Goal: Information Seeking & Learning: Learn about a topic

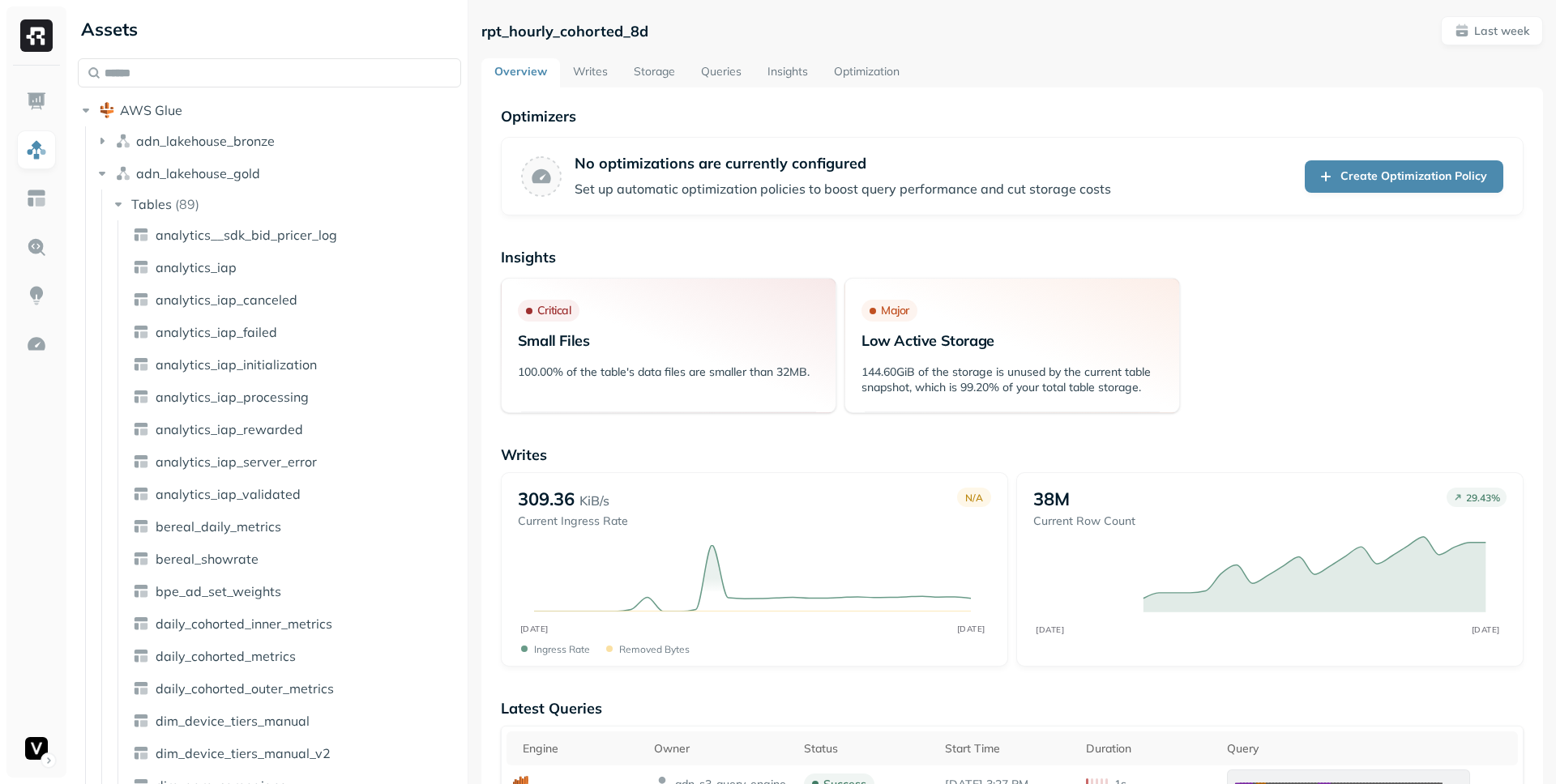
scroll to position [685, 0]
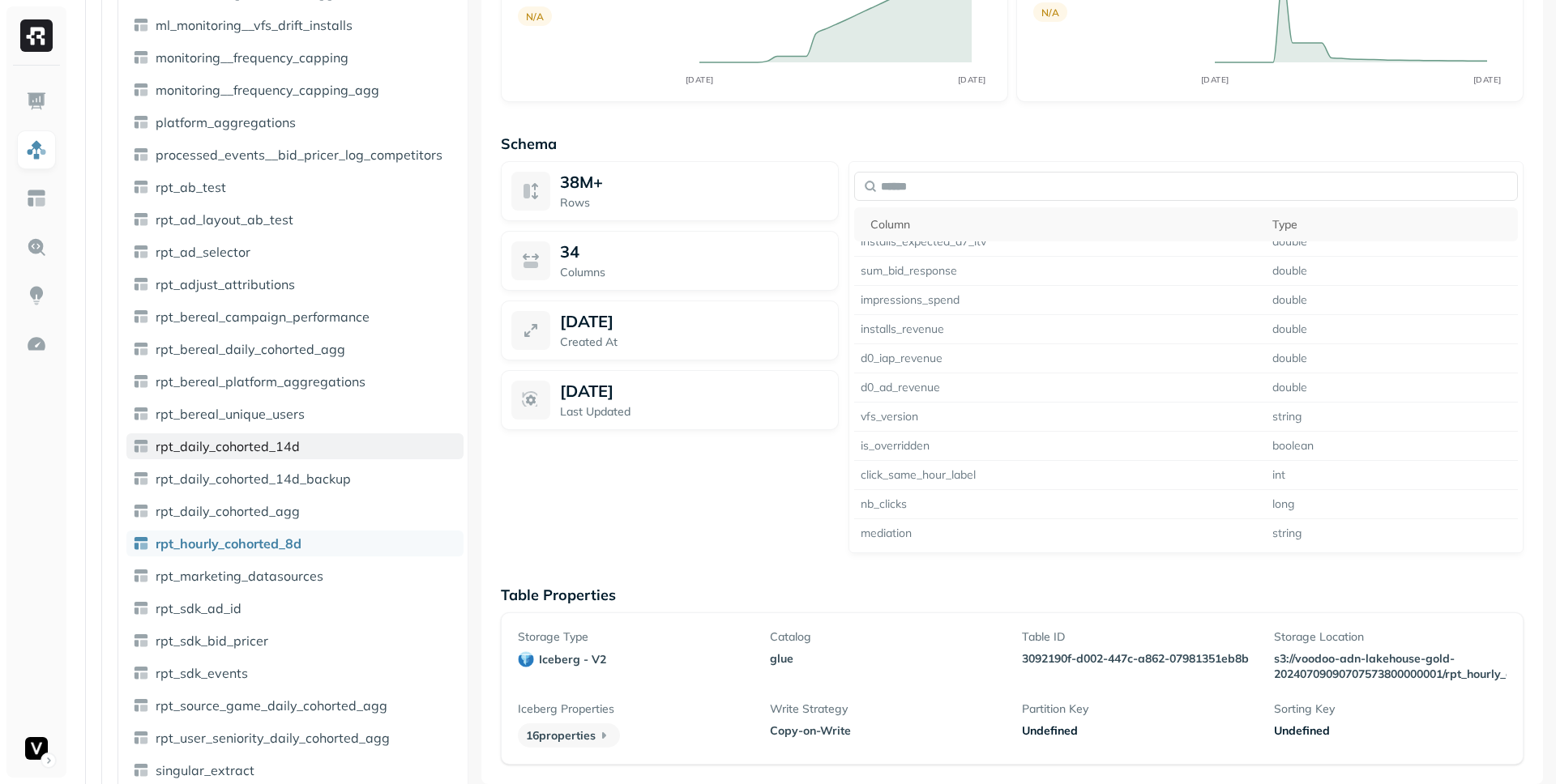
click at [291, 454] on span "rpt_daily_cohorted_14d" at bounding box center [228, 446] width 144 height 17
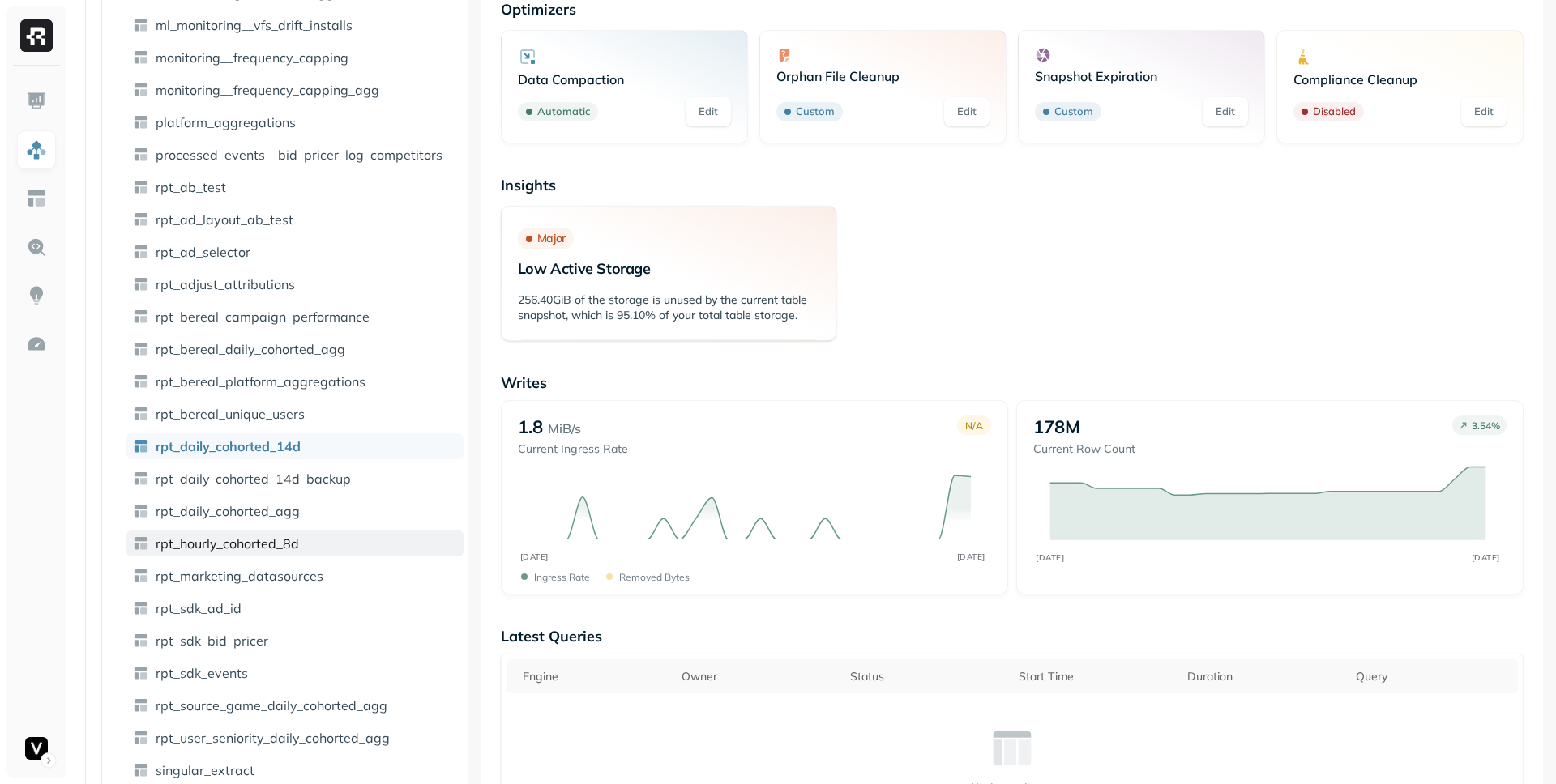
click at [314, 543] on link "rpt_hourly_cohorted_8d" at bounding box center [294, 544] width 337 height 26
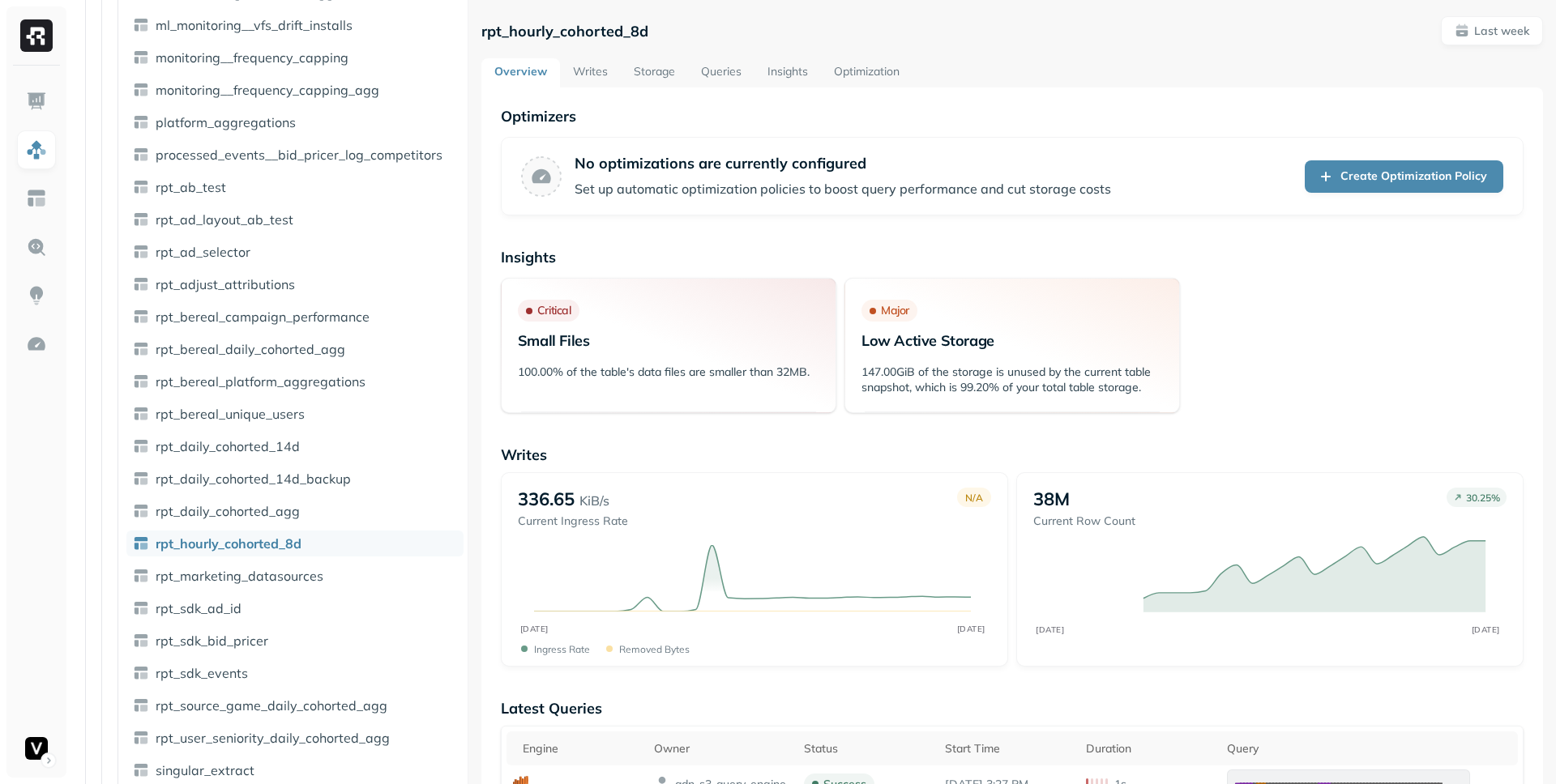
click at [896, 68] on link "Optimization" at bounding box center [866, 73] width 92 height 29
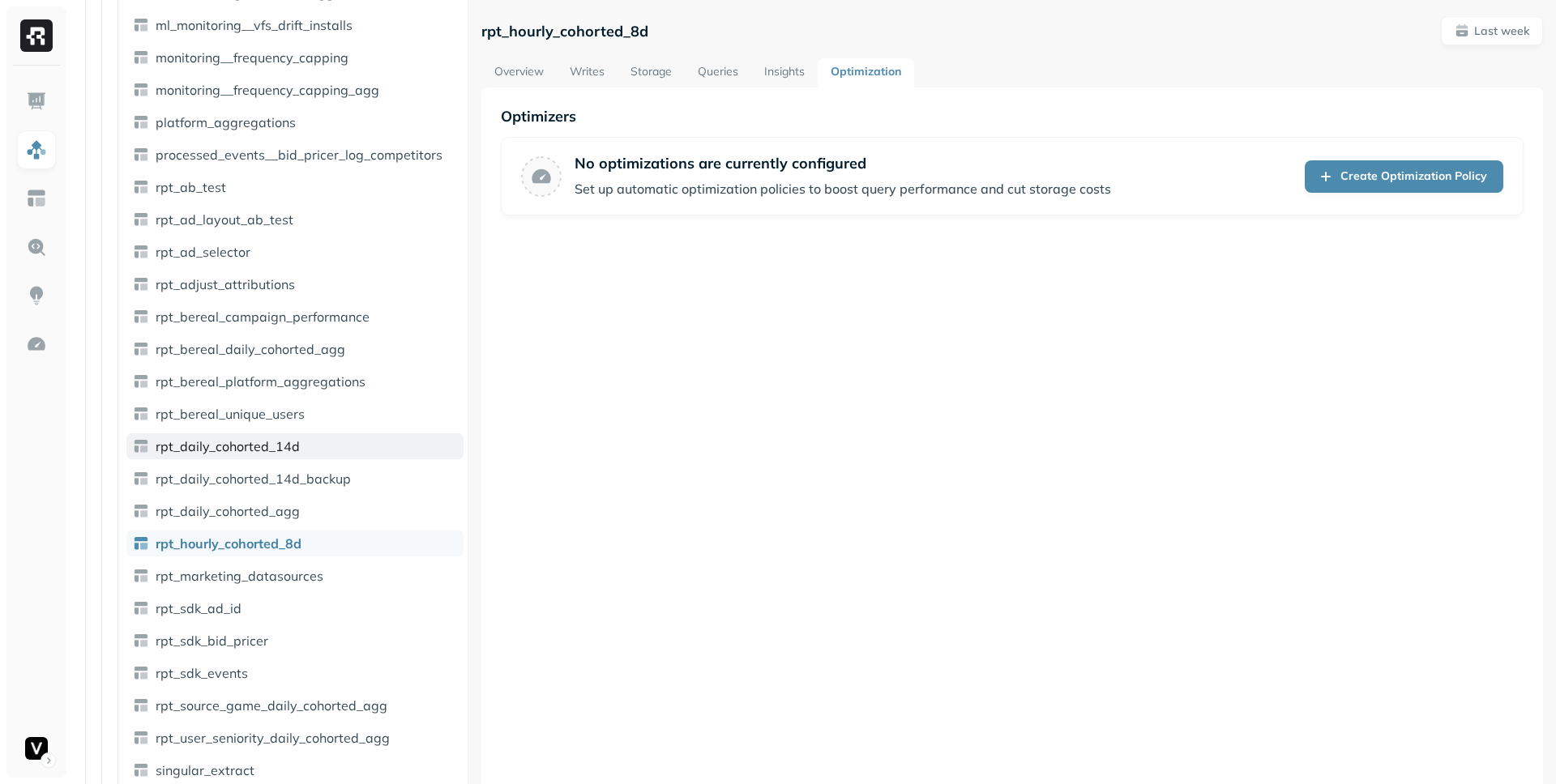
click at [302, 444] on link "rpt_daily_cohorted_14d" at bounding box center [294, 446] width 337 height 26
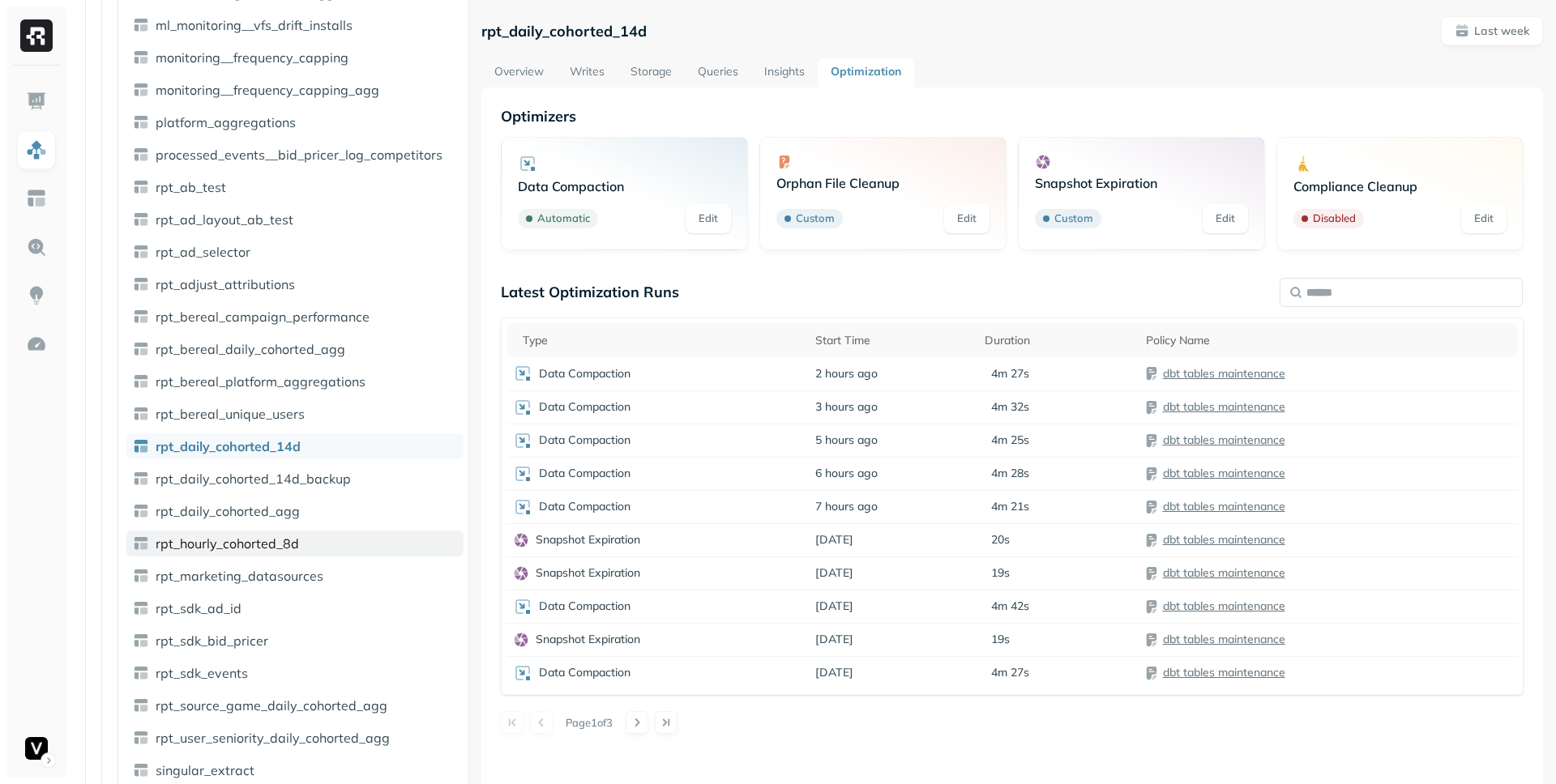
click at [345, 533] on link "rpt_hourly_cohorted_8d" at bounding box center [294, 544] width 337 height 26
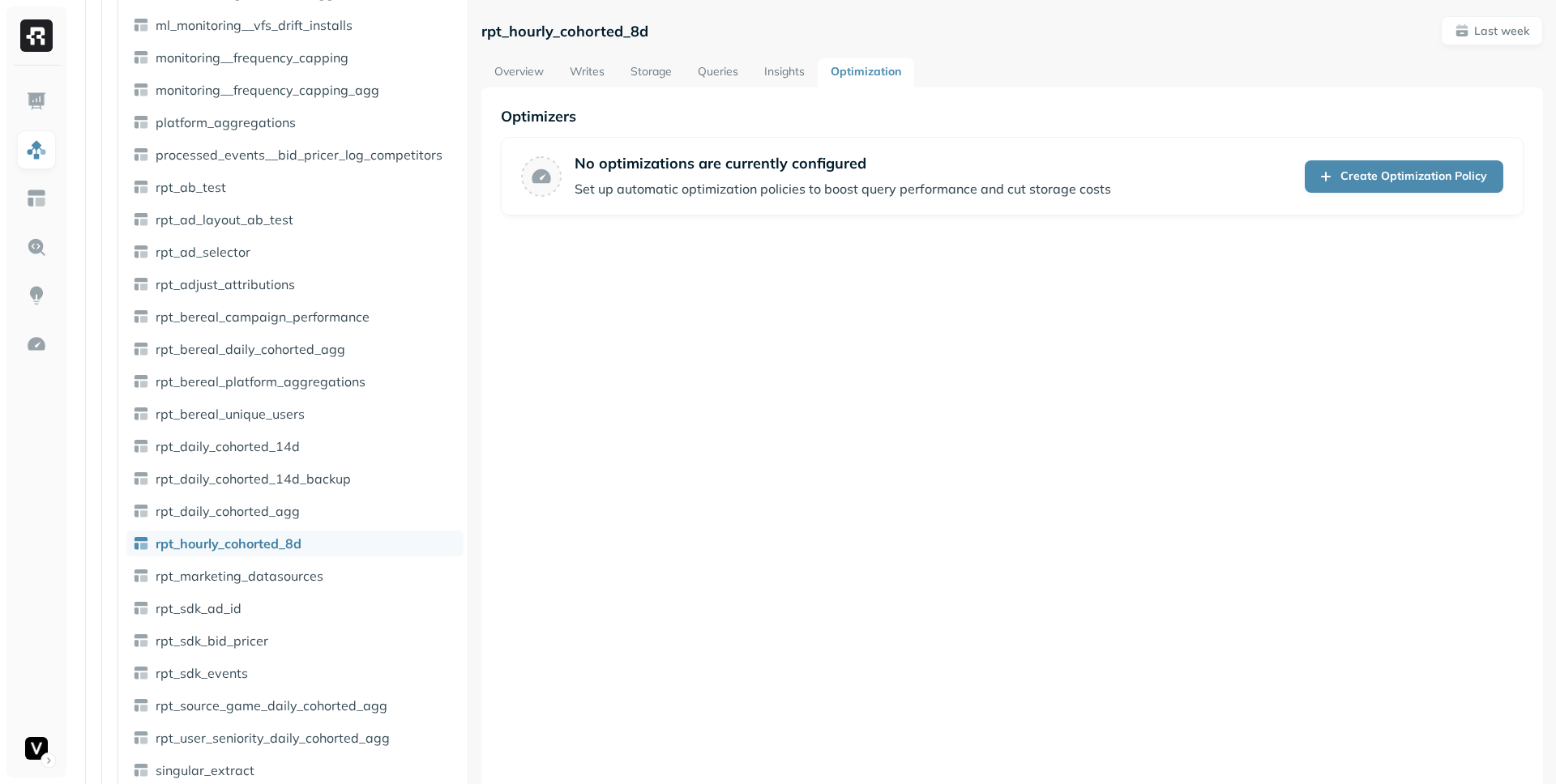
click at [552, 73] on link "Overview" at bounding box center [519, 73] width 75 height 29
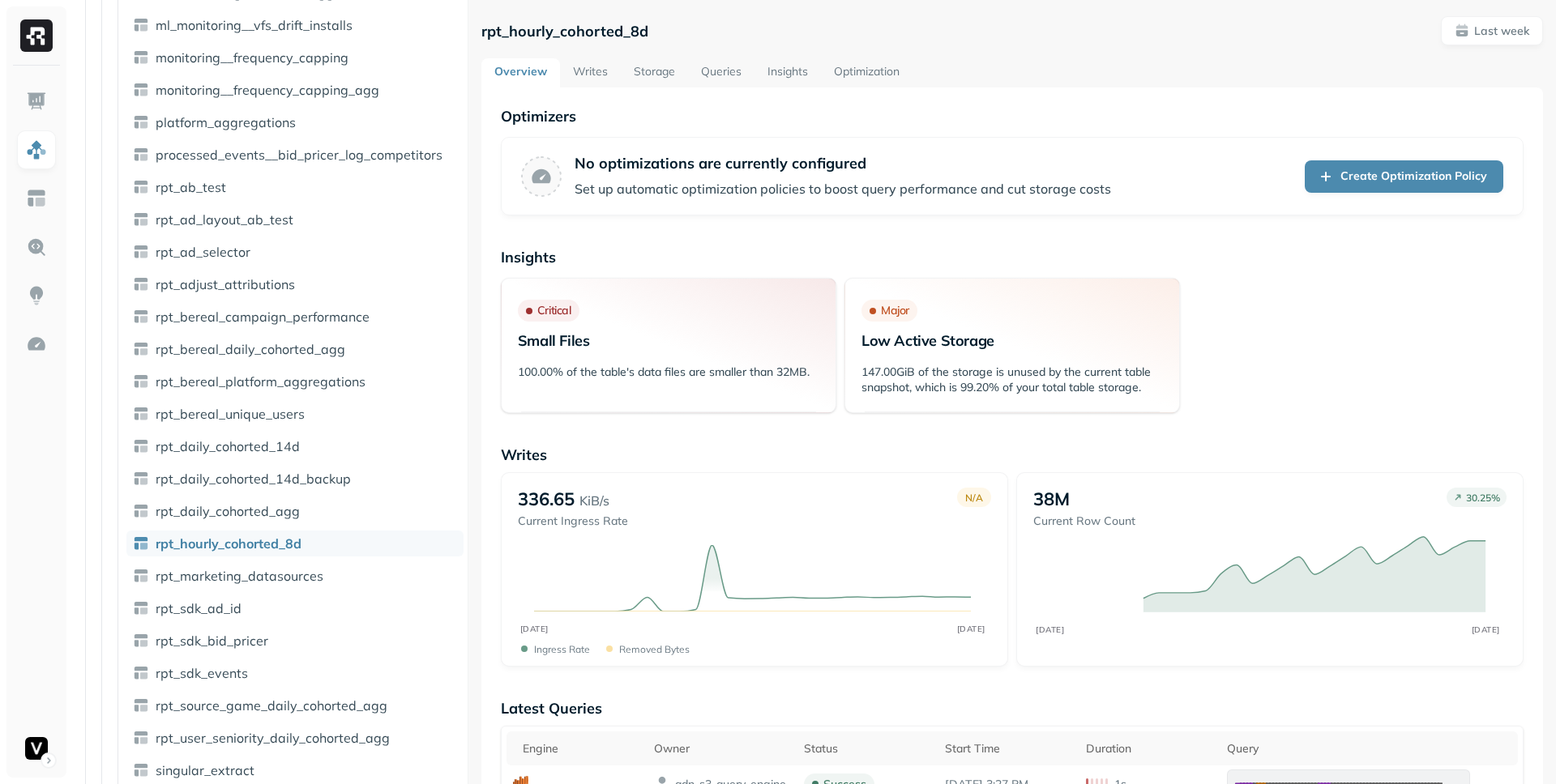
click at [592, 74] on link "Writes" at bounding box center [590, 73] width 60 height 29
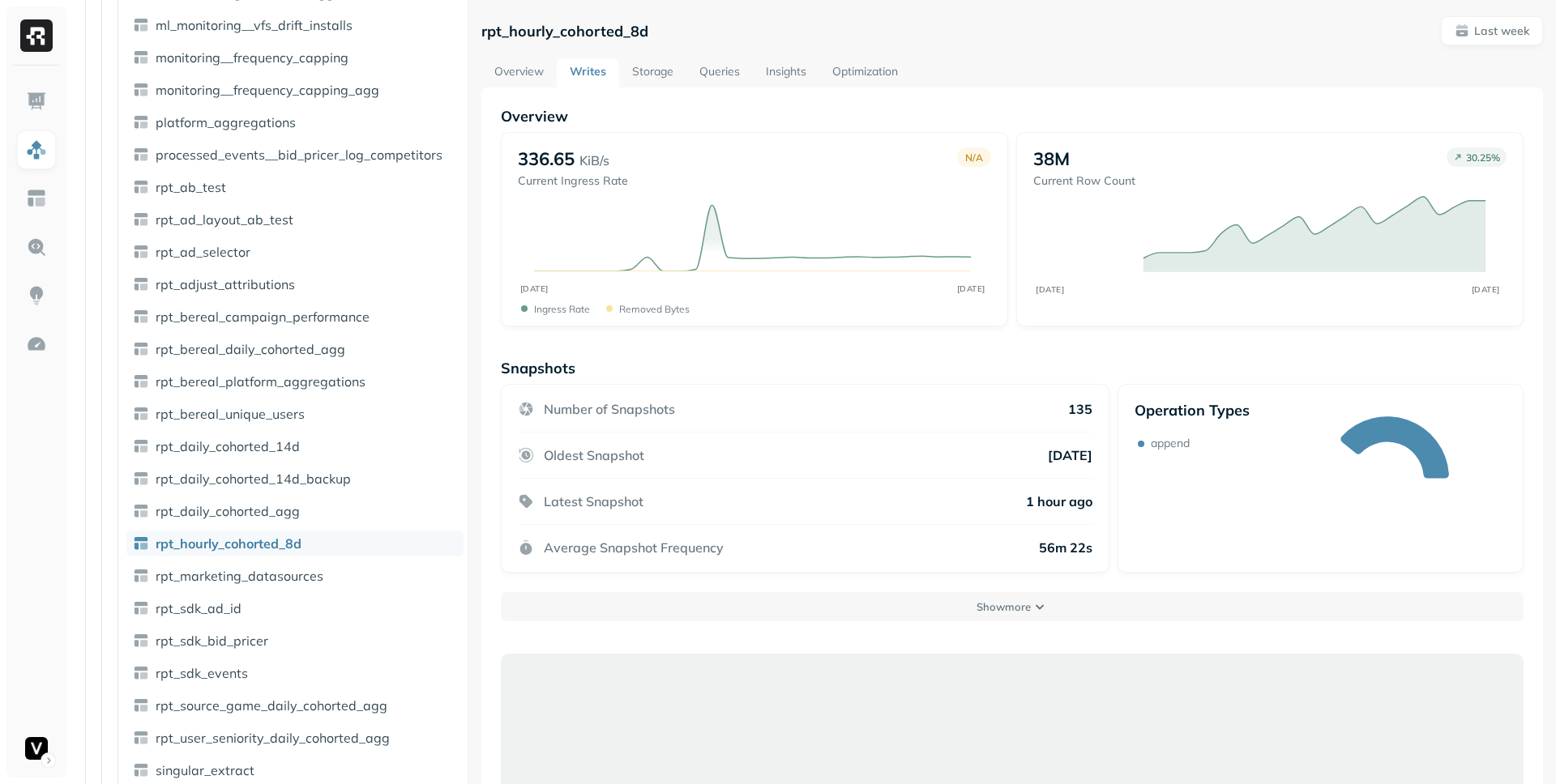
click at [668, 73] on link "Storage" at bounding box center [653, 73] width 67 height 29
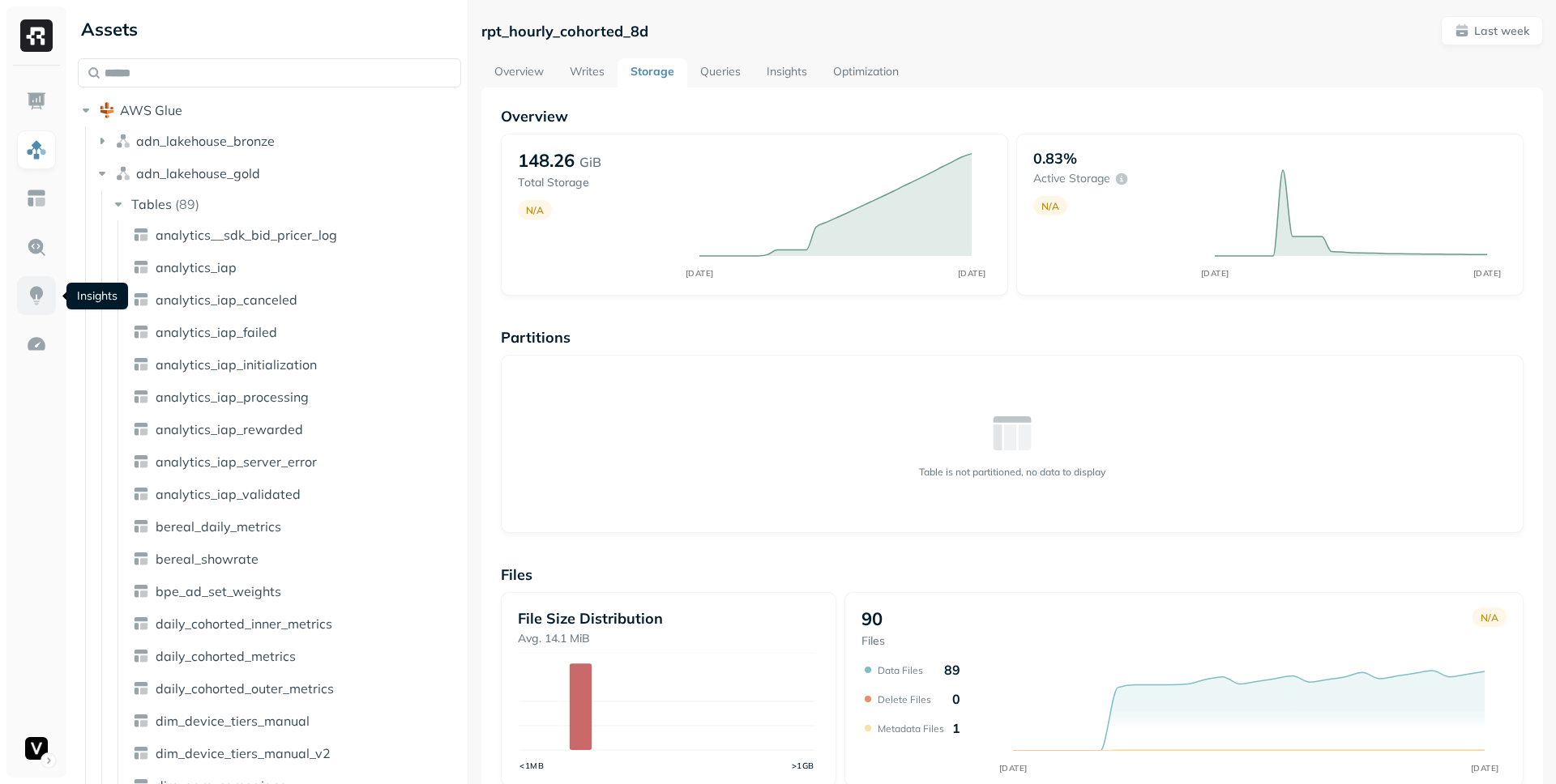
click at [50, 312] on link at bounding box center [36, 296] width 39 height 38
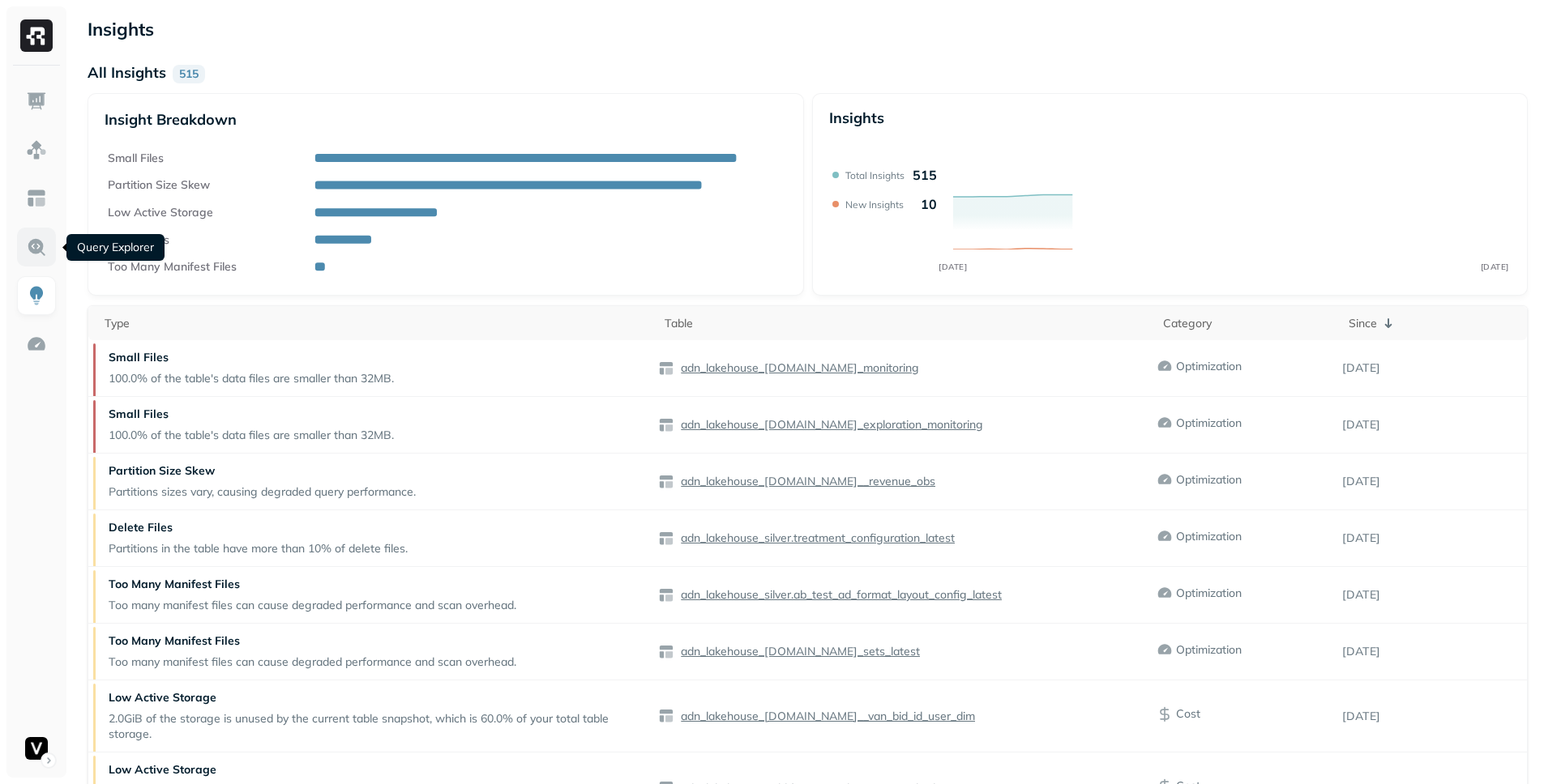
click at [45, 257] on img at bounding box center [37, 247] width 21 height 21
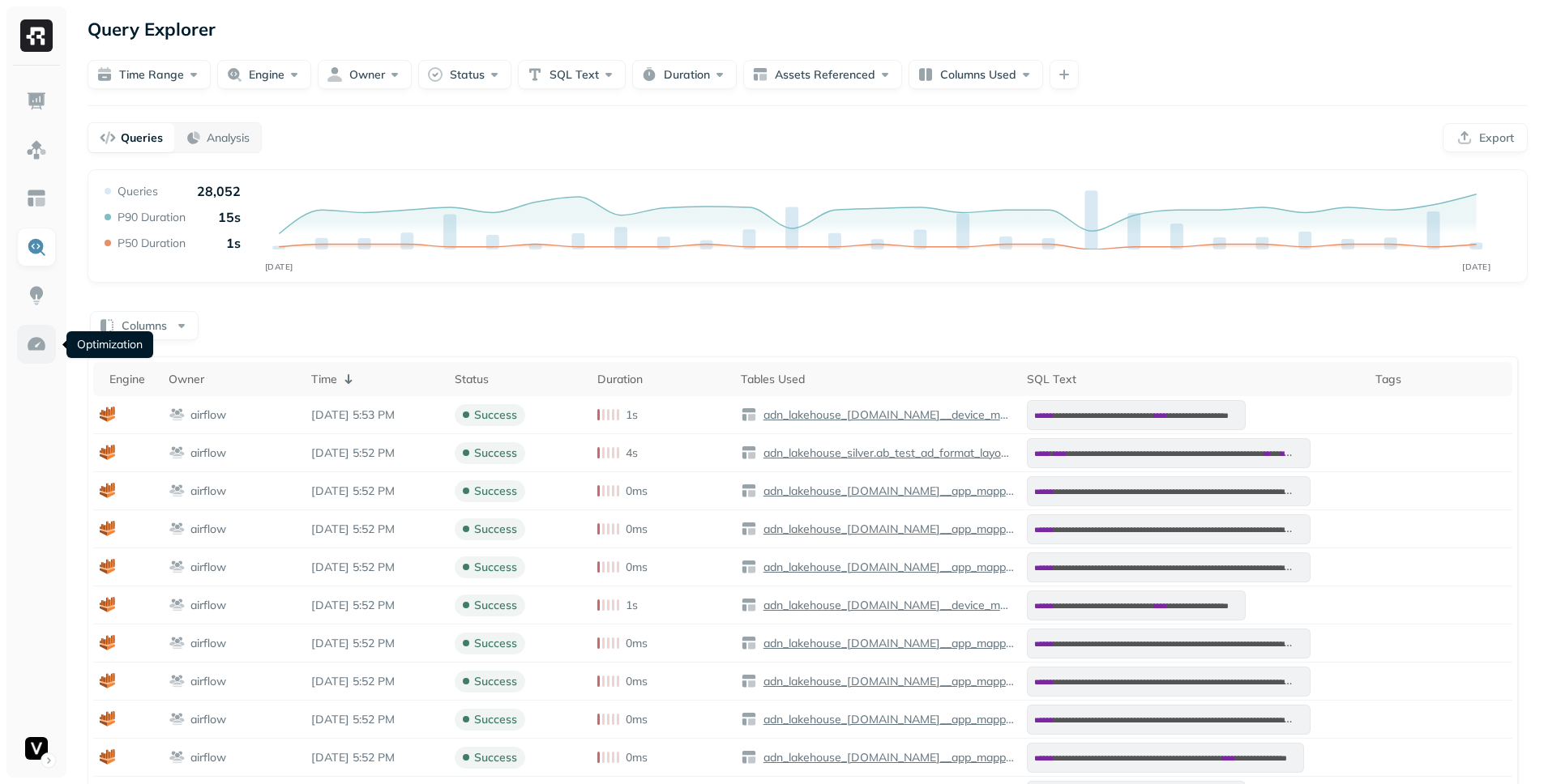
click at [38, 350] on img at bounding box center [37, 345] width 21 height 21
click at [44, 207] on img at bounding box center [37, 199] width 21 height 21
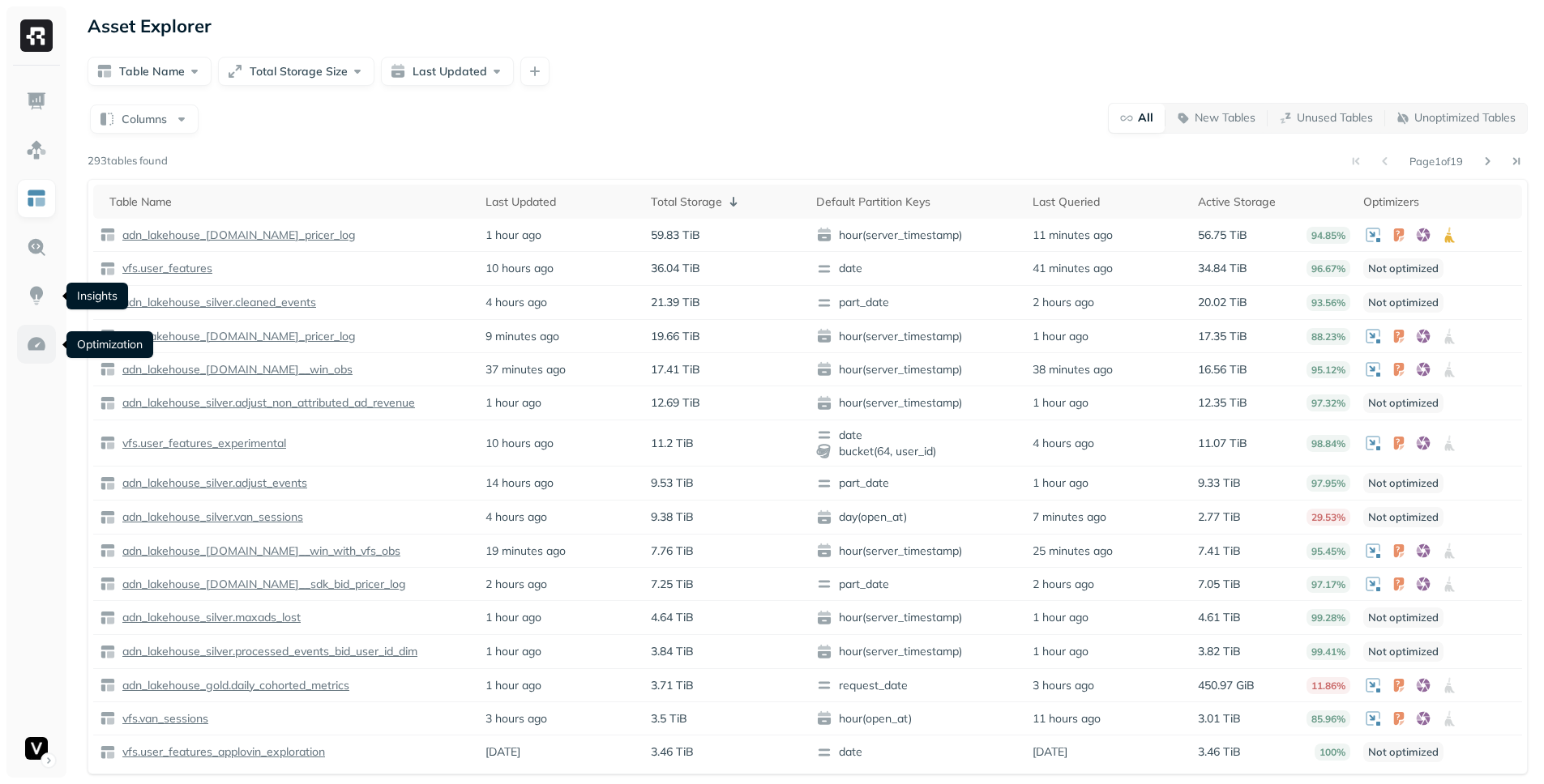
click at [36, 334] on img at bounding box center [37, 345] width 21 height 21
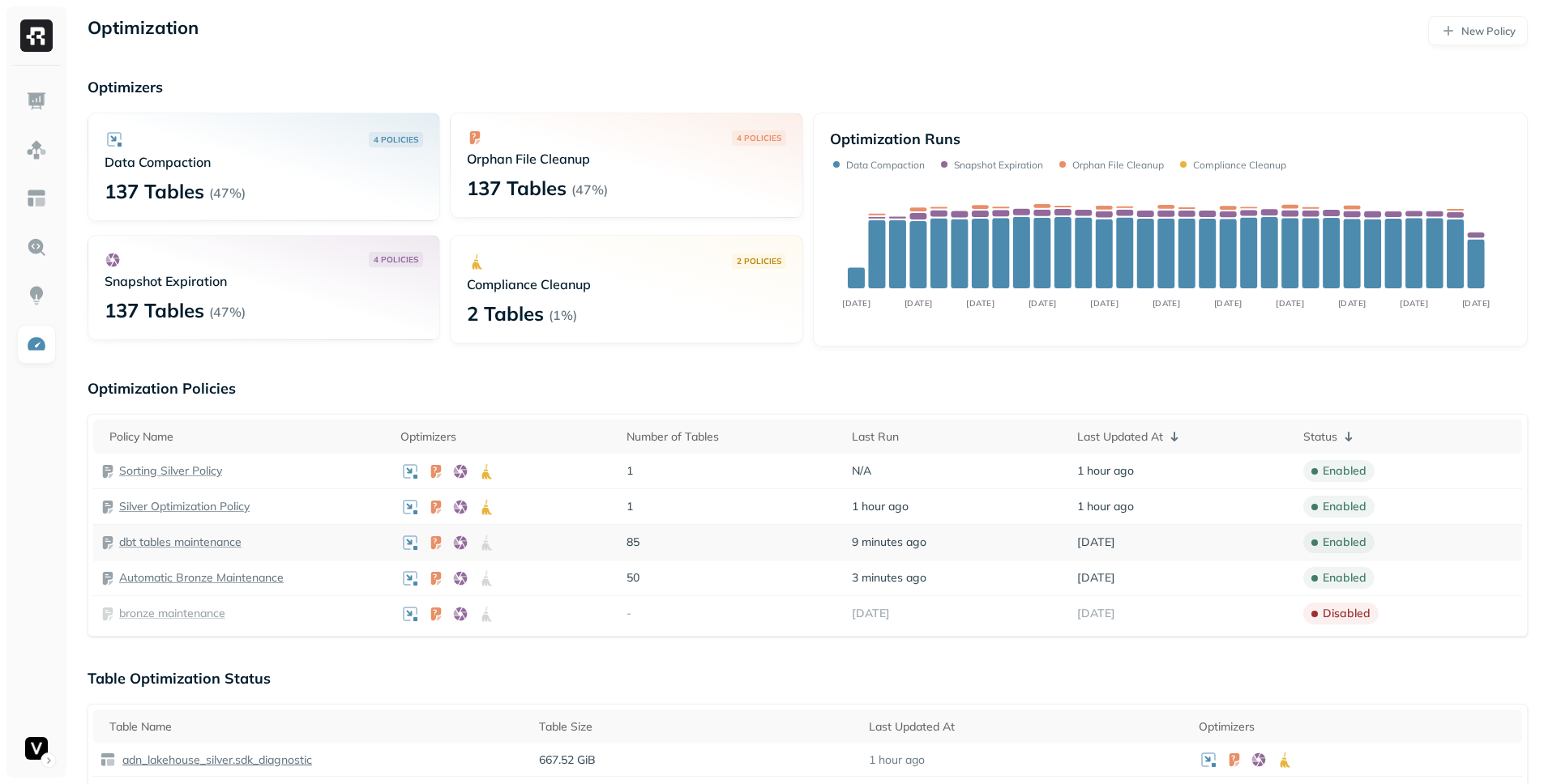
click at [214, 545] on p "dbt tables maintenance" at bounding box center [180, 542] width 123 height 16
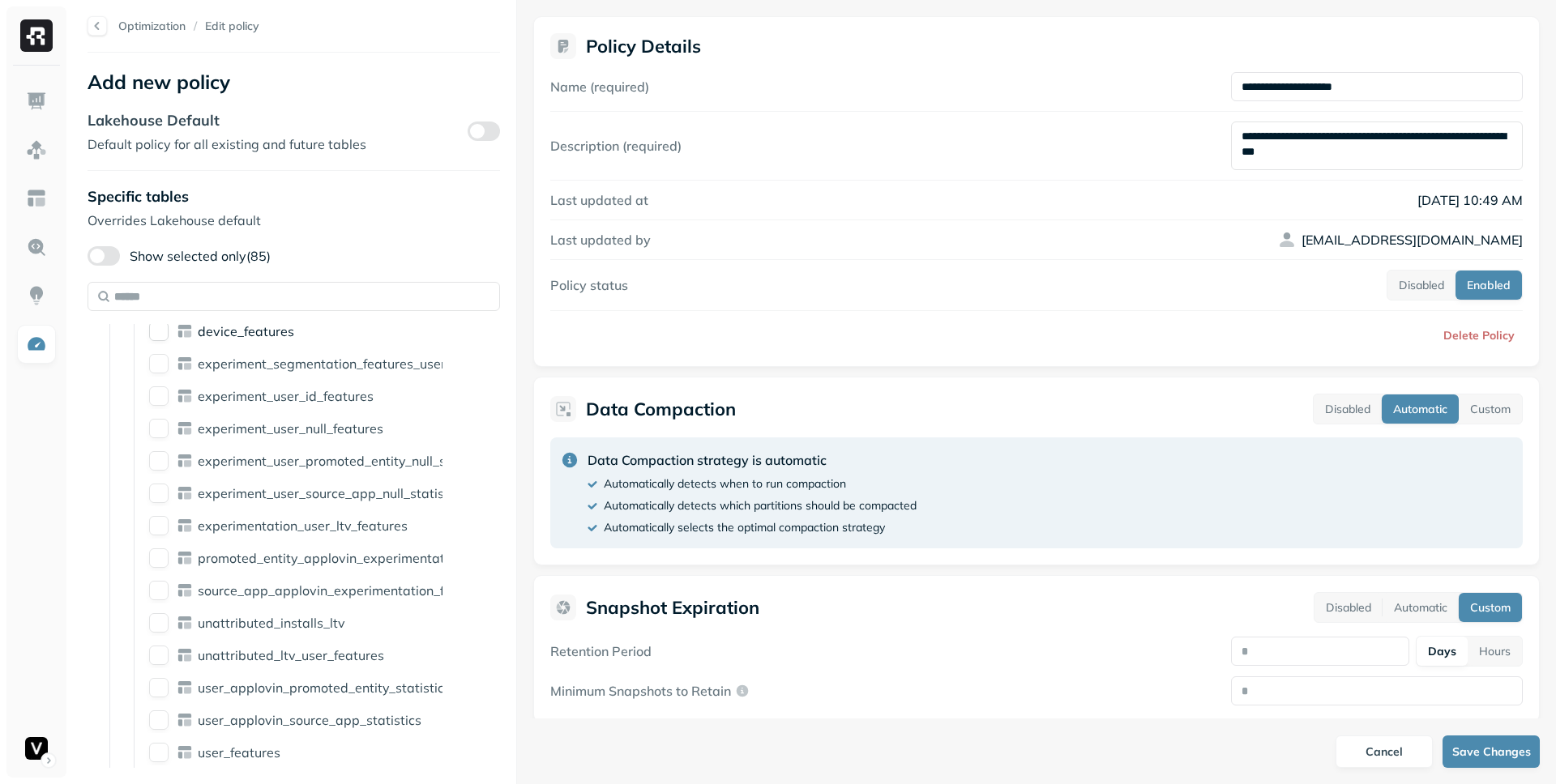
scroll to position [3533, 0]
click at [33, 139] on img at bounding box center [37, 150] width 21 height 21
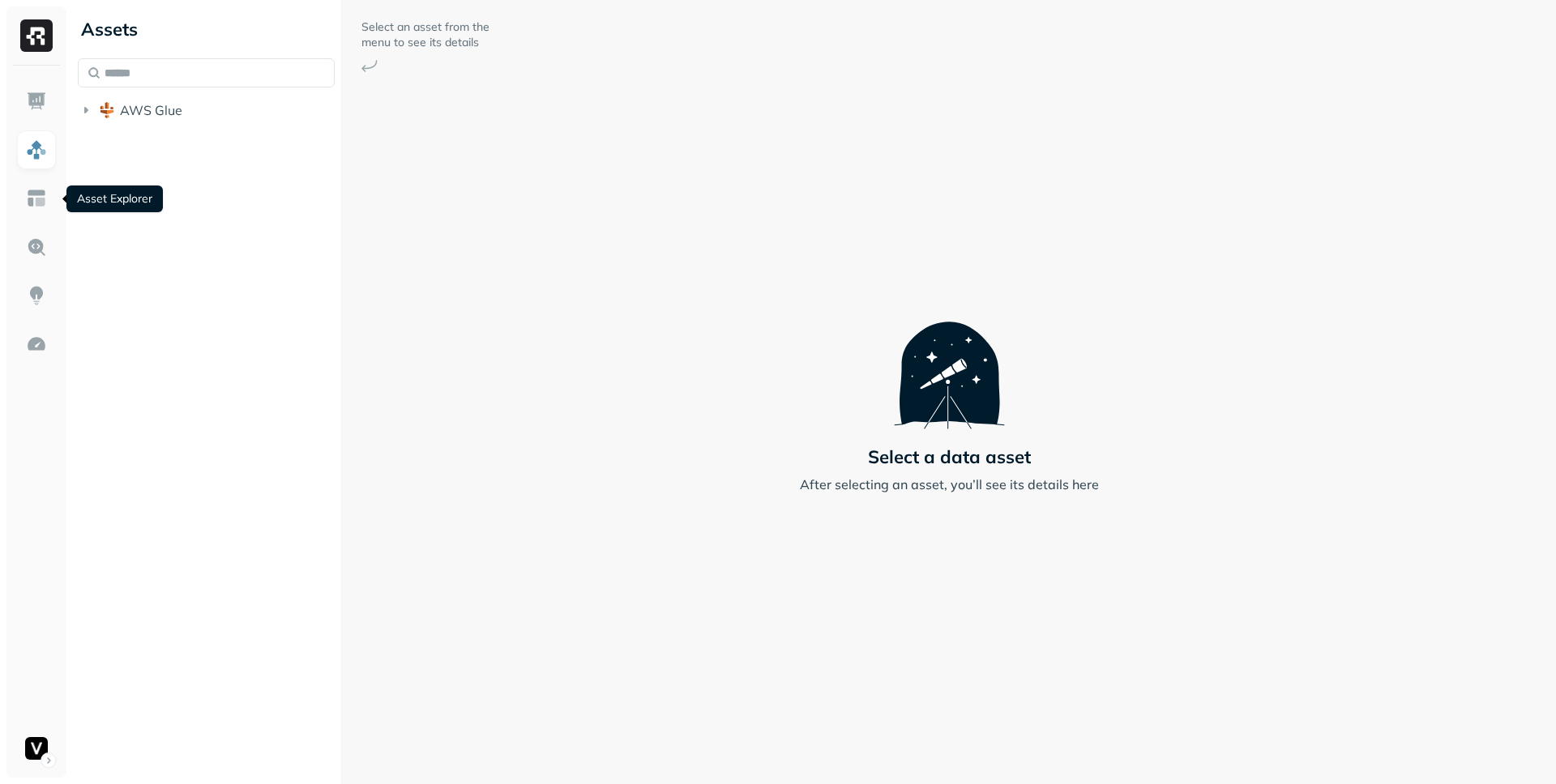
click at [39, 178] on ul at bounding box center [37, 425] width 40 height 686
click at [39, 190] on img at bounding box center [37, 199] width 21 height 21
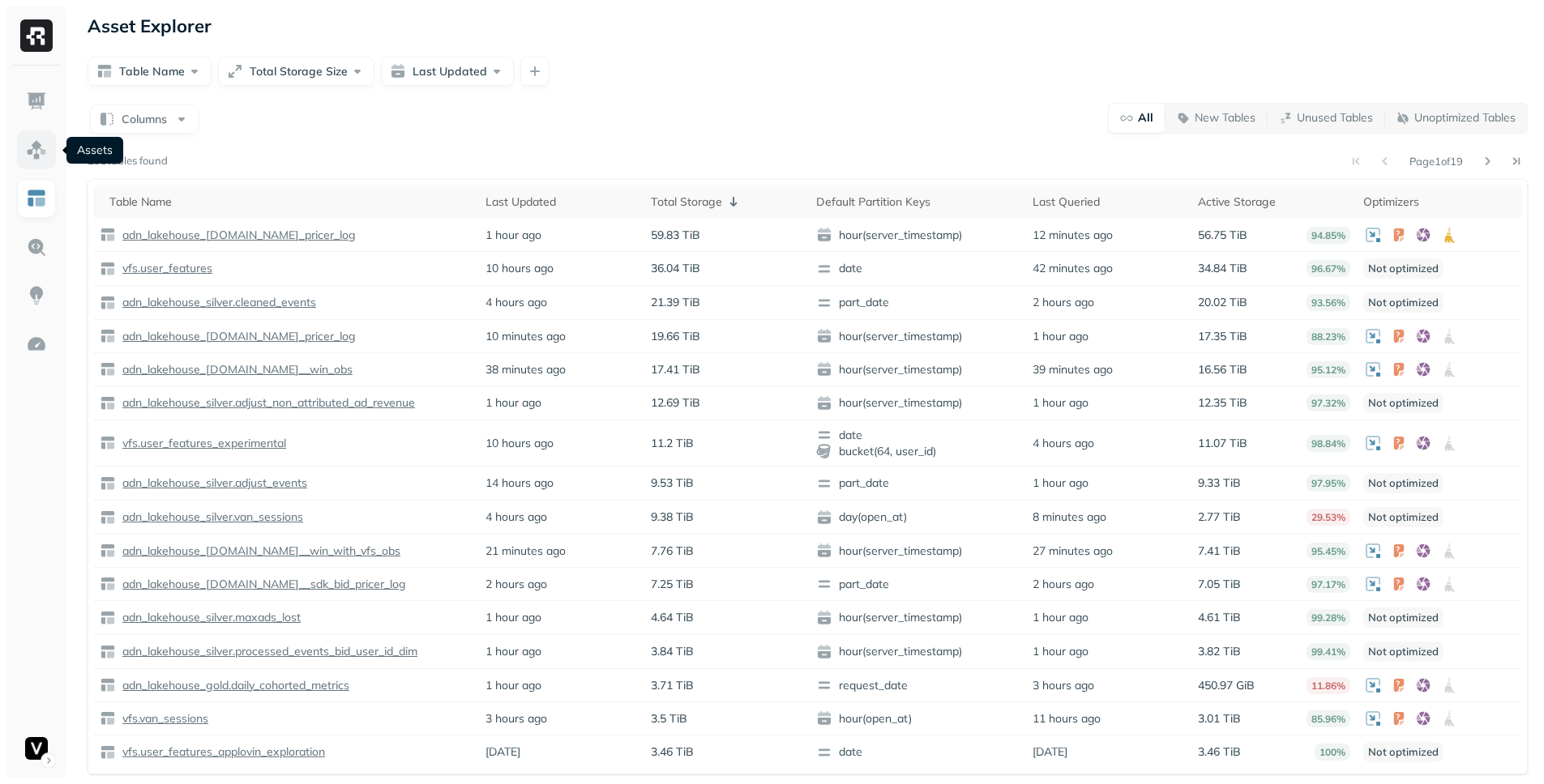
click at [53, 148] on link at bounding box center [36, 150] width 39 height 38
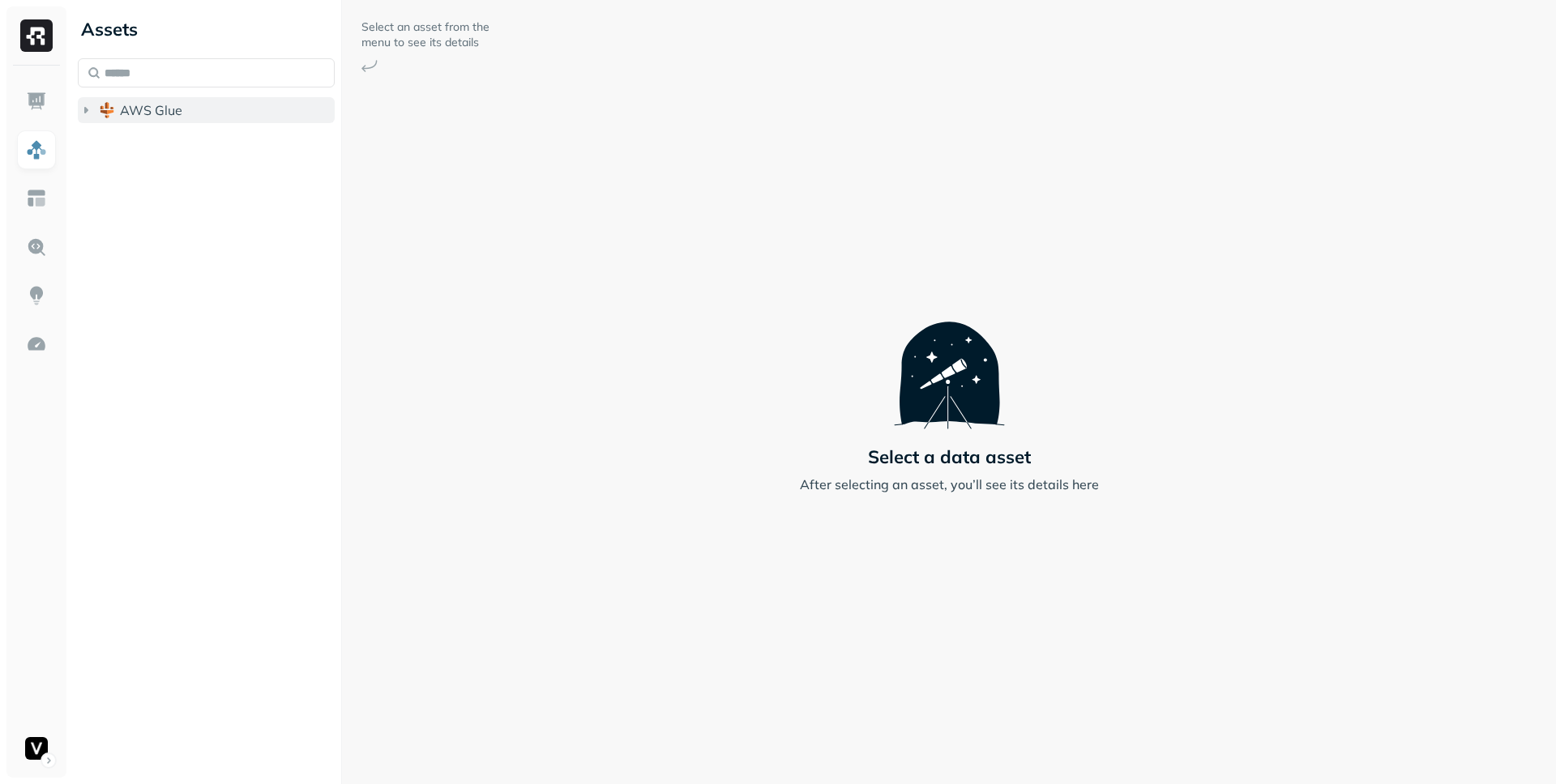
click at [88, 112] on icon "button" at bounding box center [86, 110] width 17 height 17
click at [98, 179] on icon "button" at bounding box center [102, 173] width 17 height 17
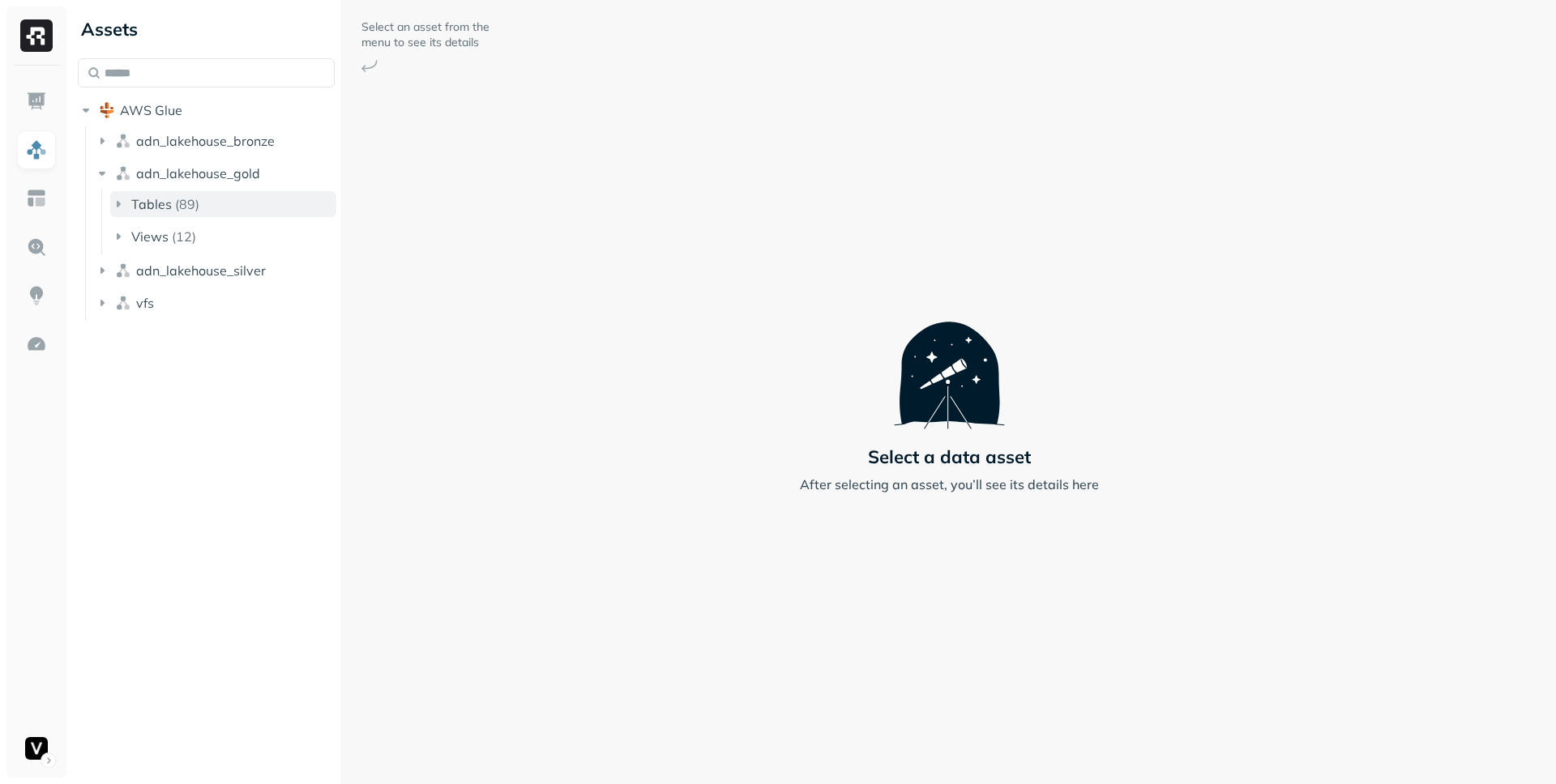
click at [119, 205] on icon "button" at bounding box center [118, 204] width 4 height 6
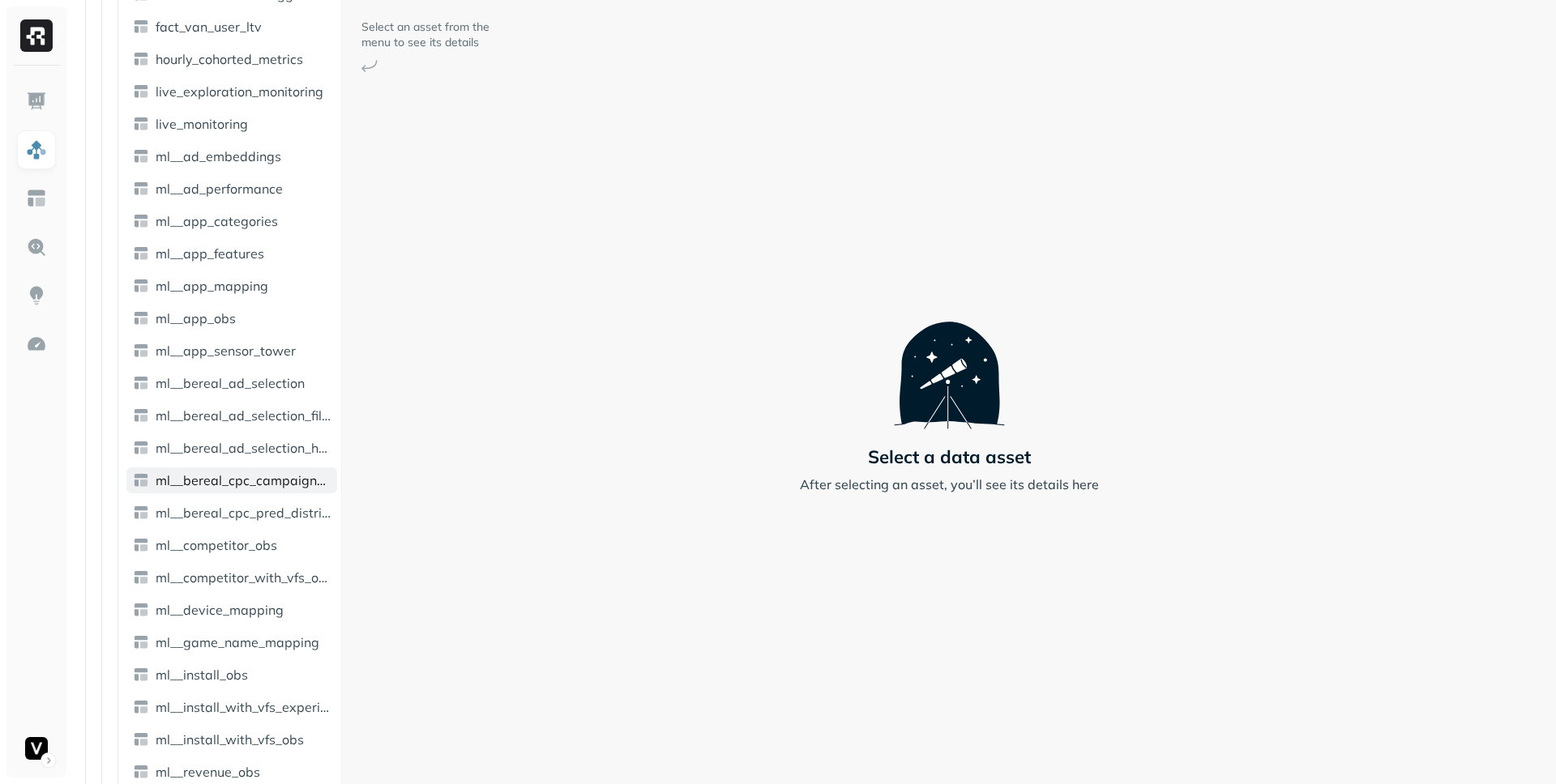
scroll to position [1272, 0]
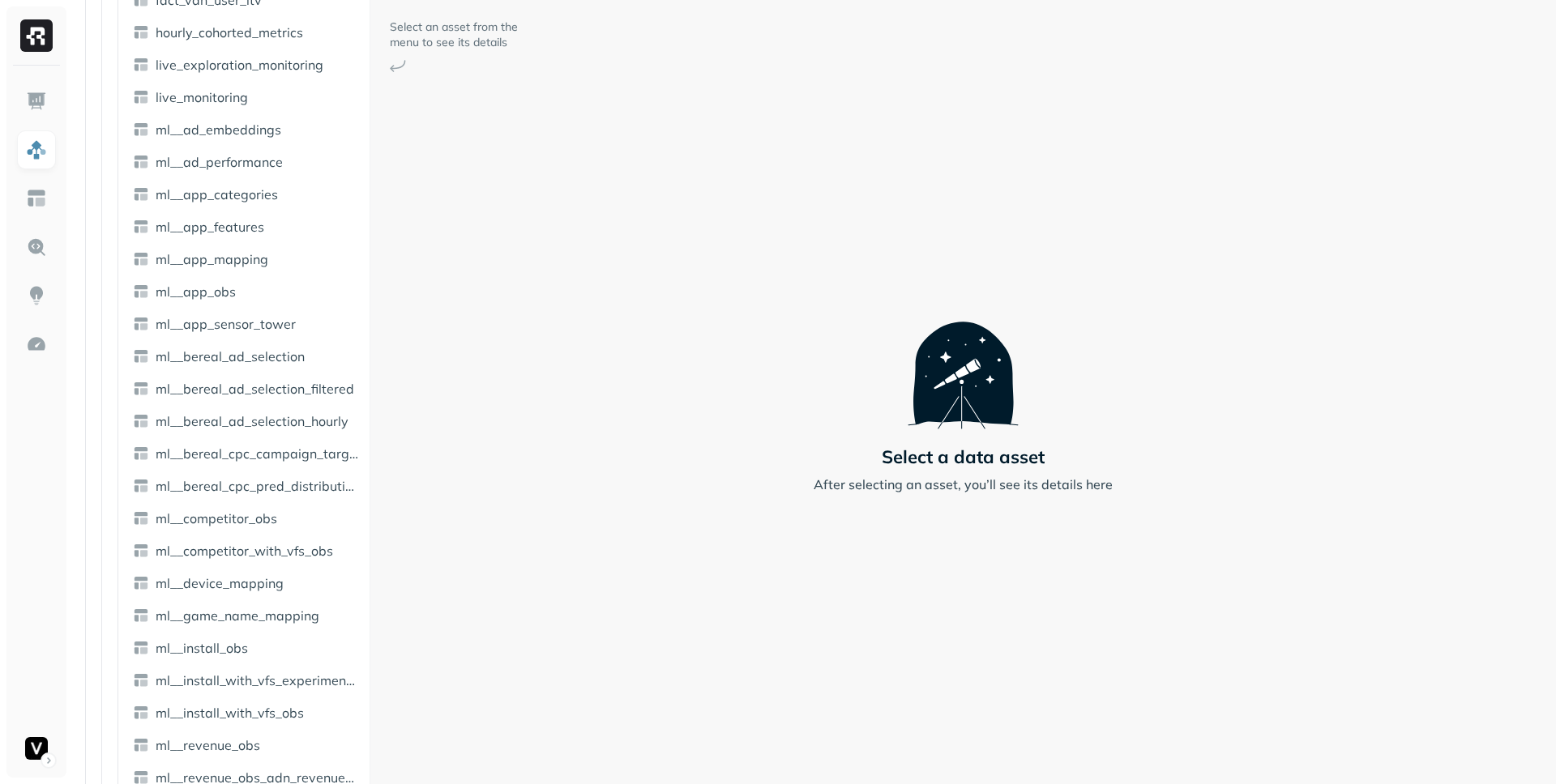
click at [522, 453] on div "Assets AWS Glue adn_lakehouse_bronze adn_lakehouse_gold Tables ( 89 ) analytics…" at bounding box center [813, 392] width 1485 height 784
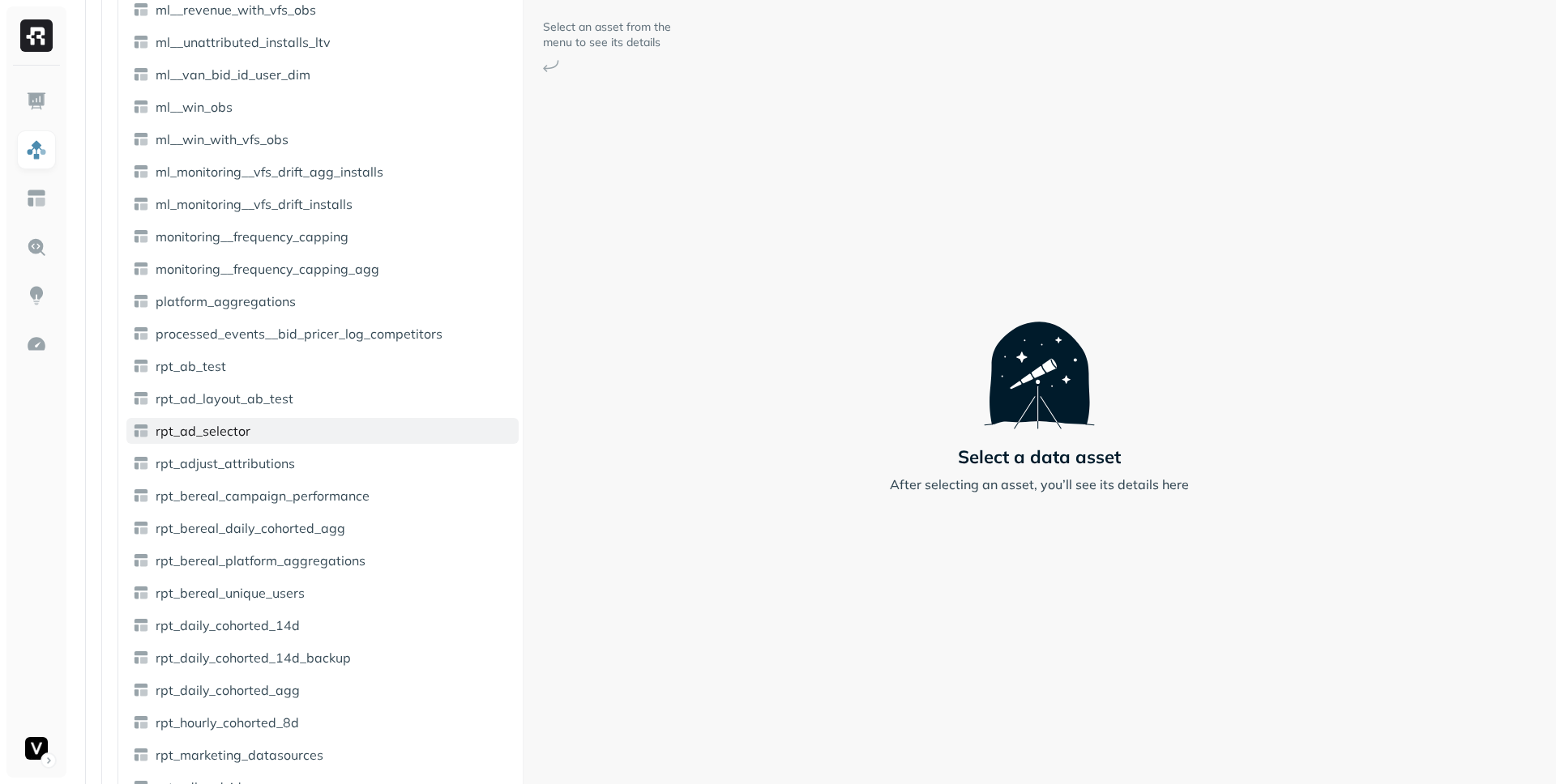
scroll to position [2194, 0]
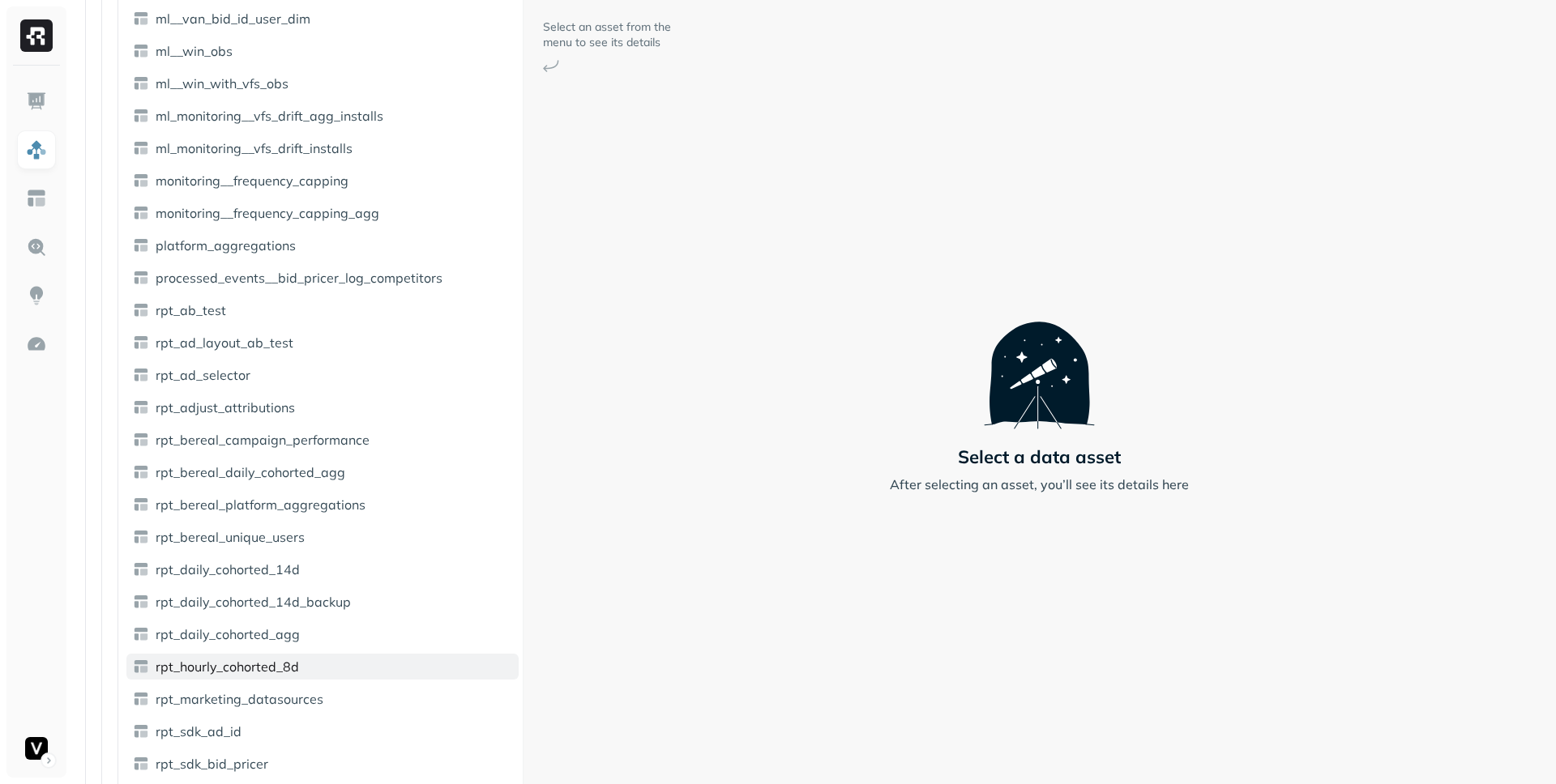
click at [317, 664] on link "rpt_hourly_cohorted_8d" at bounding box center [322, 667] width 392 height 26
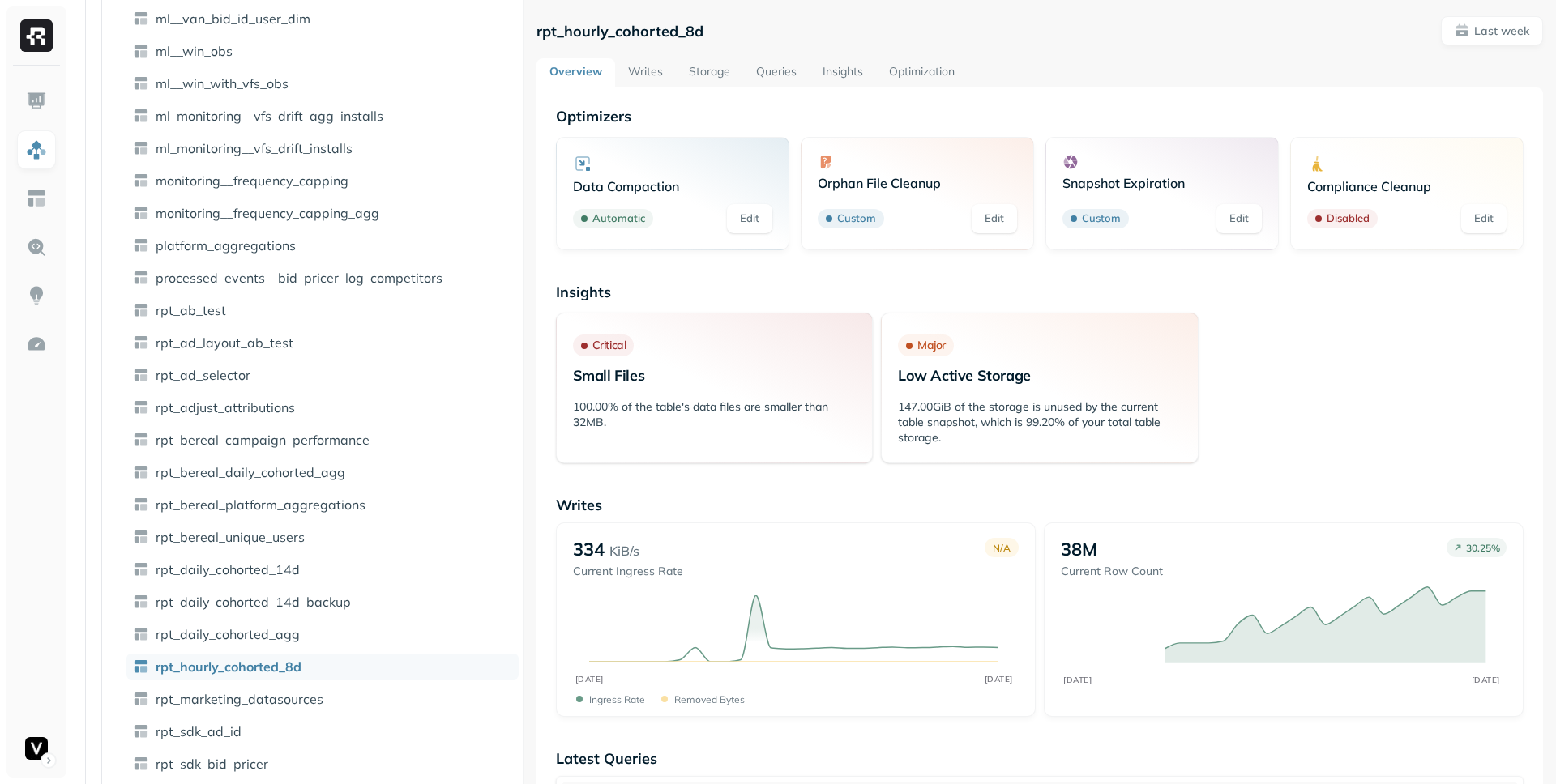
click at [939, 77] on link "Optimization" at bounding box center [922, 73] width 92 height 29
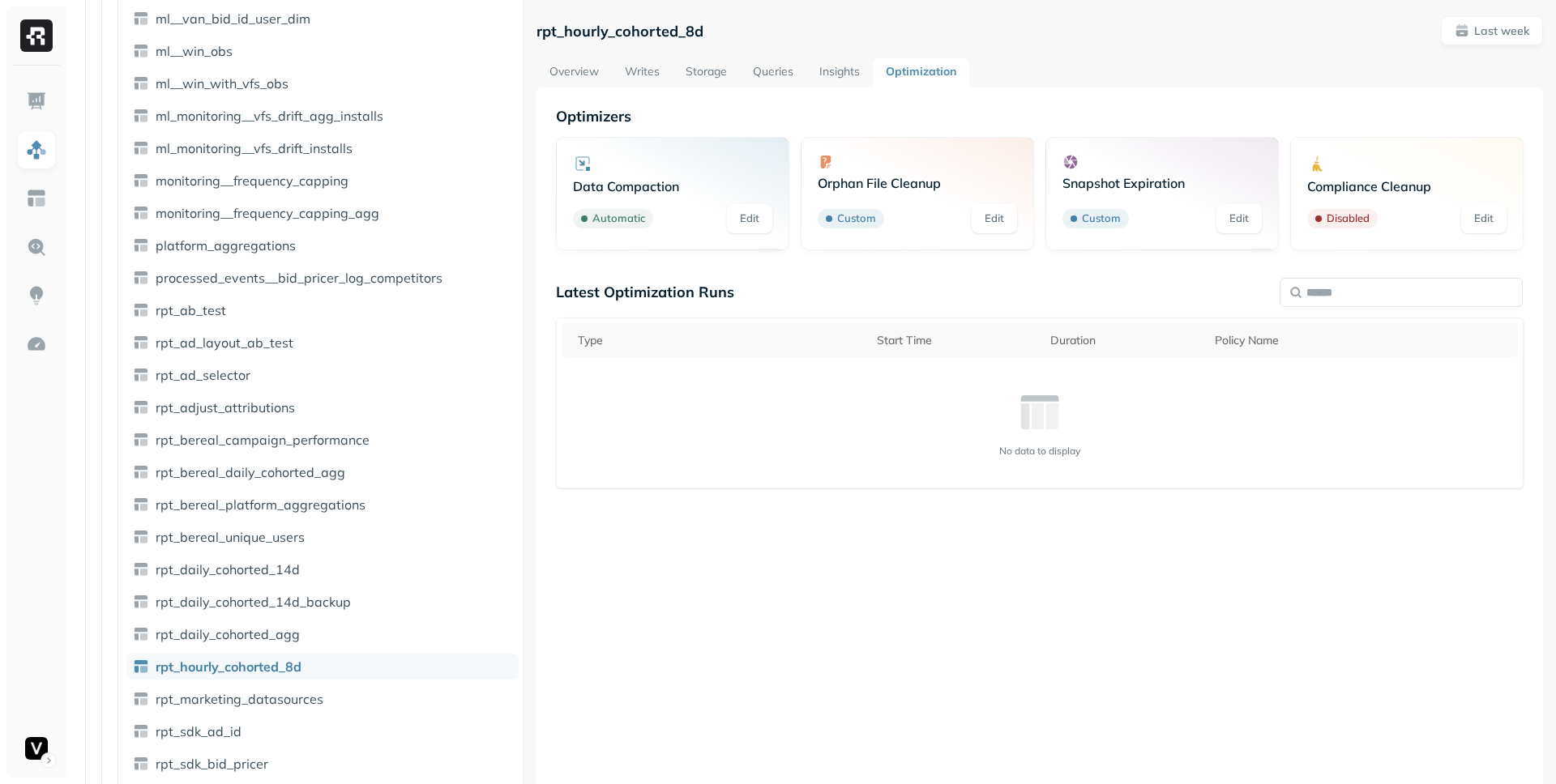
click at [1279, 92] on div "Optimizers Data Compaction Automatic Edit Orphan File Cleanup Custom Edit Snaps…" at bounding box center [1040, 480] width 1006 height 784
click at [1258, 79] on div "Overview Writes Storage Queries Insights Optimization" at bounding box center [1040, 73] width 1006 height 29
click at [1142, 195] on div "Snapshot Expiration Custom Edit" at bounding box center [1162, 193] width 200 height 80
click at [855, 304] on div "Latest Optimization Runs Type Start Time Duration Policy Name No data to display" at bounding box center [1040, 508] width 968 height 451
click at [902, 194] on div "Orphan File Cleanup Custom Edit" at bounding box center [917, 193] width 200 height 80
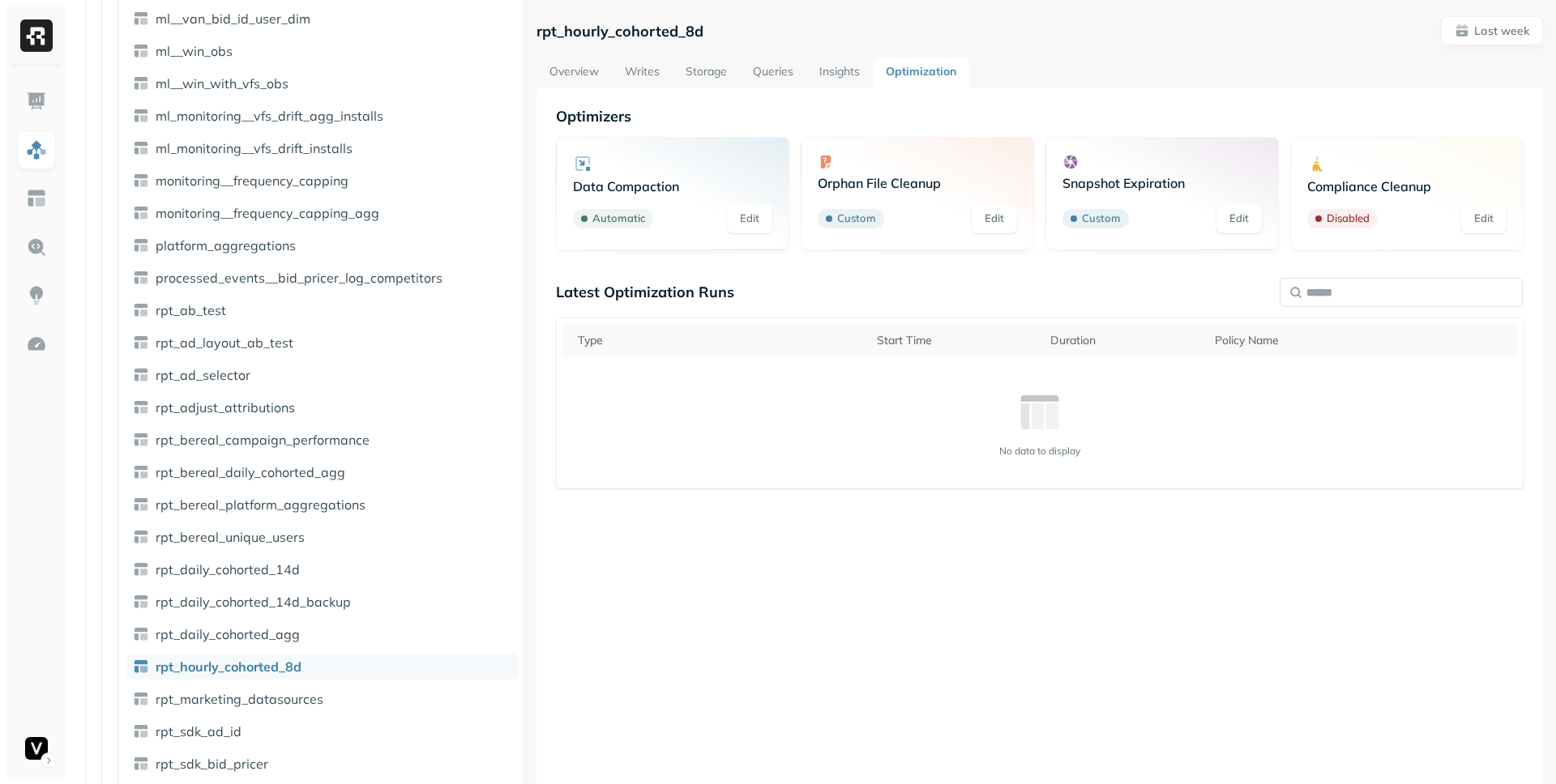
click at [859, 261] on div "Optimizers Data Compaction Automatic Edit Orphan File Cleanup Custom Edit Snaps…" at bounding box center [1040, 420] width 968 height 626
click at [729, 175] on div "Data Compaction" at bounding box center [673, 174] width 200 height 40
click at [1234, 269] on div "Optimizers Data Compaction Automatic Edit Orphan File Cleanup Custom Edit Snaps…" at bounding box center [1040, 420] width 968 height 626
click at [852, 67] on link "Insights" at bounding box center [839, 73] width 67 height 29
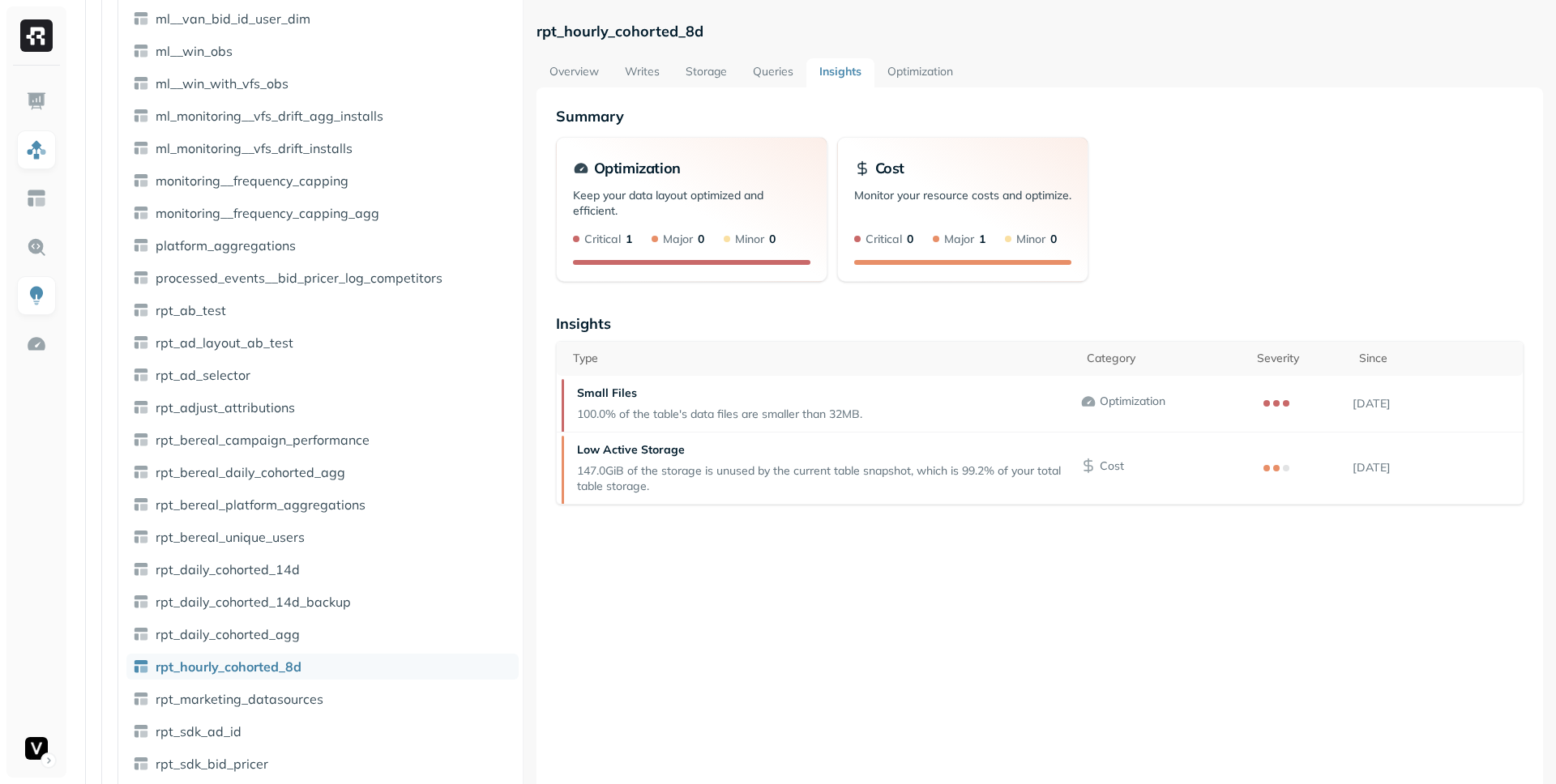
click at [905, 73] on link "Optimization" at bounding box center [920, 73] width 92 height 29
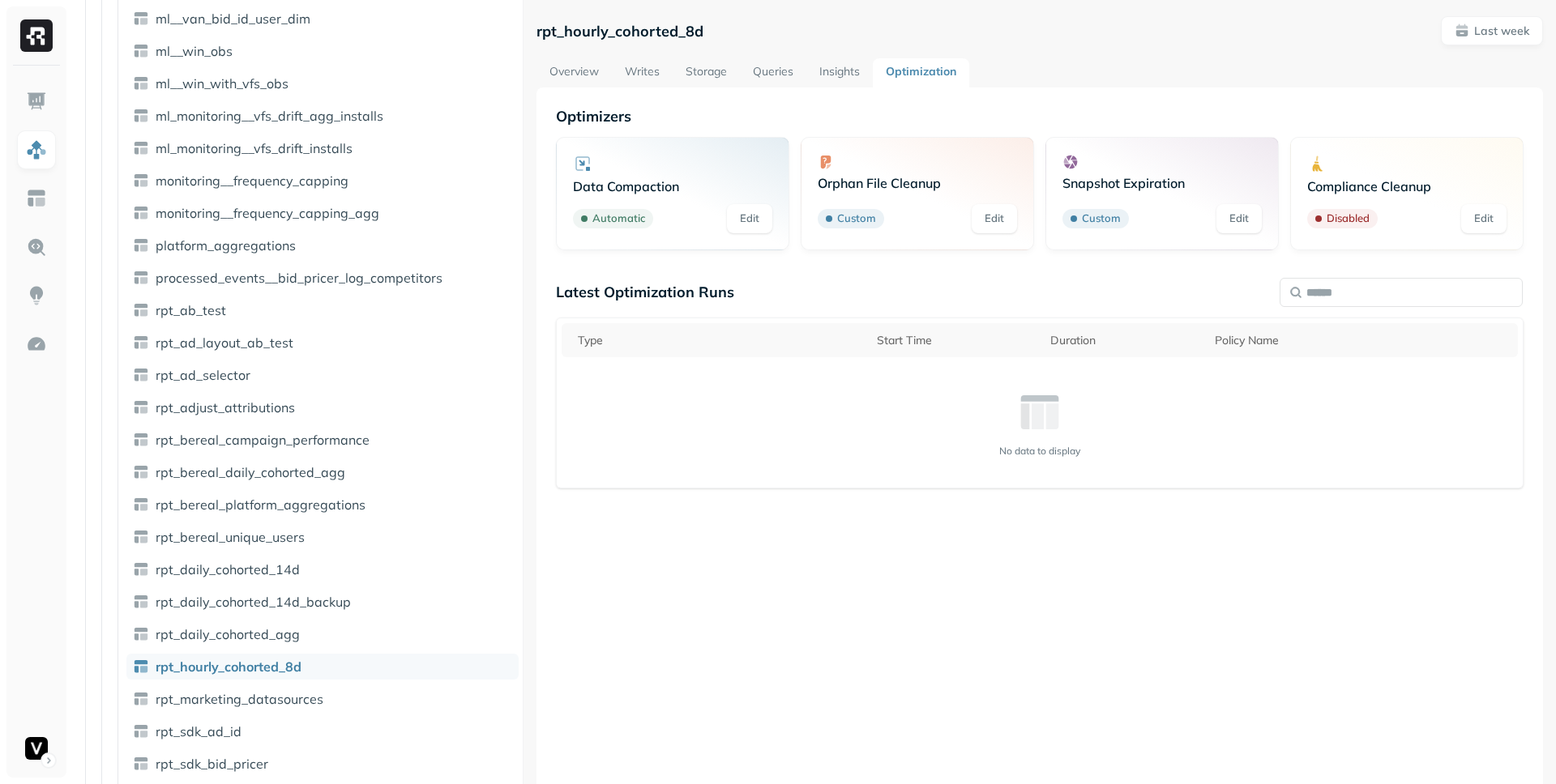
click at [1003, 309] on div "Latest Optimization Runs Type Start Time Duration Policy Name No data to display" at bounding box center [1040, 508] width 968 height 451
